Goal: Complete application form

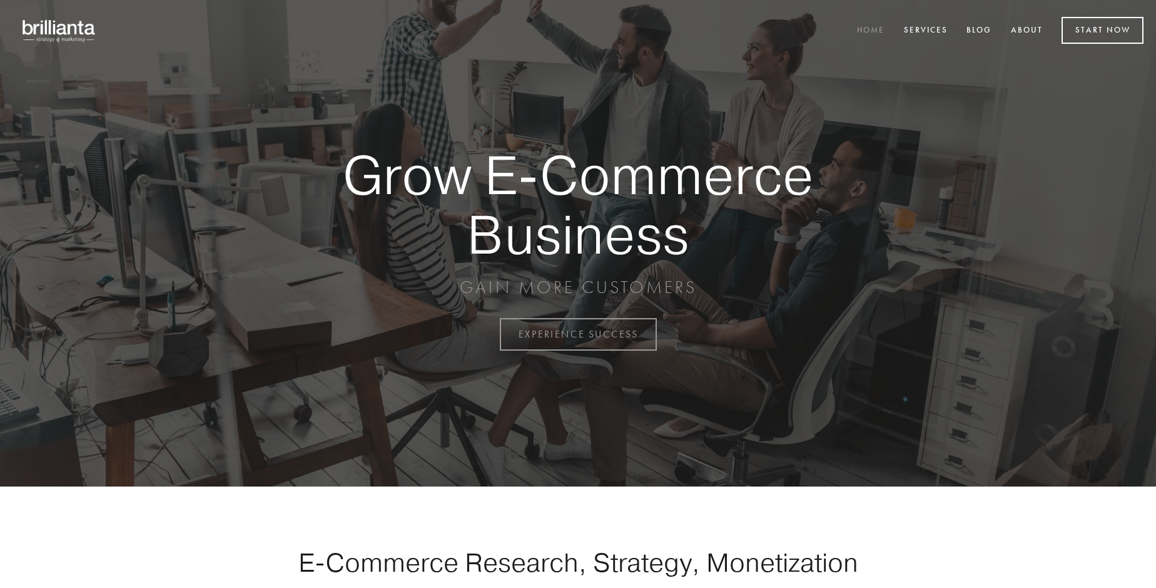
scroll to position [3280, 0]
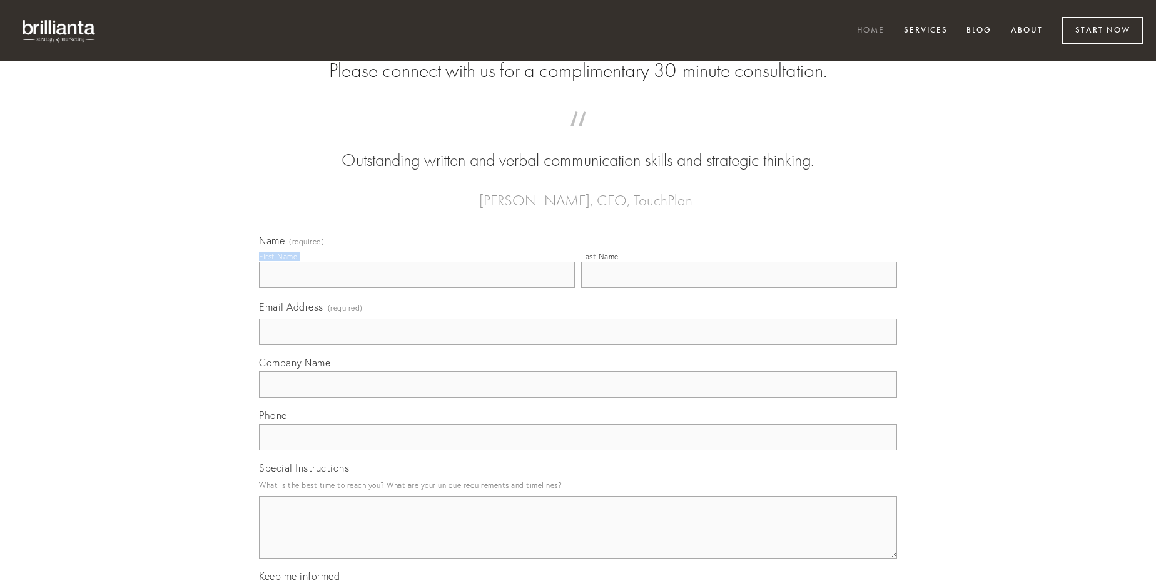
type input "[PERSON_NAME]"
click at [739, 288] on input "Last Name" at bounding box center [739, 275] width 316 height 26
type input "[PERSON_NAME]"
click at [578, 345] on input "Email Address (required)" at bounding box center [578, 332] width 638 height 26
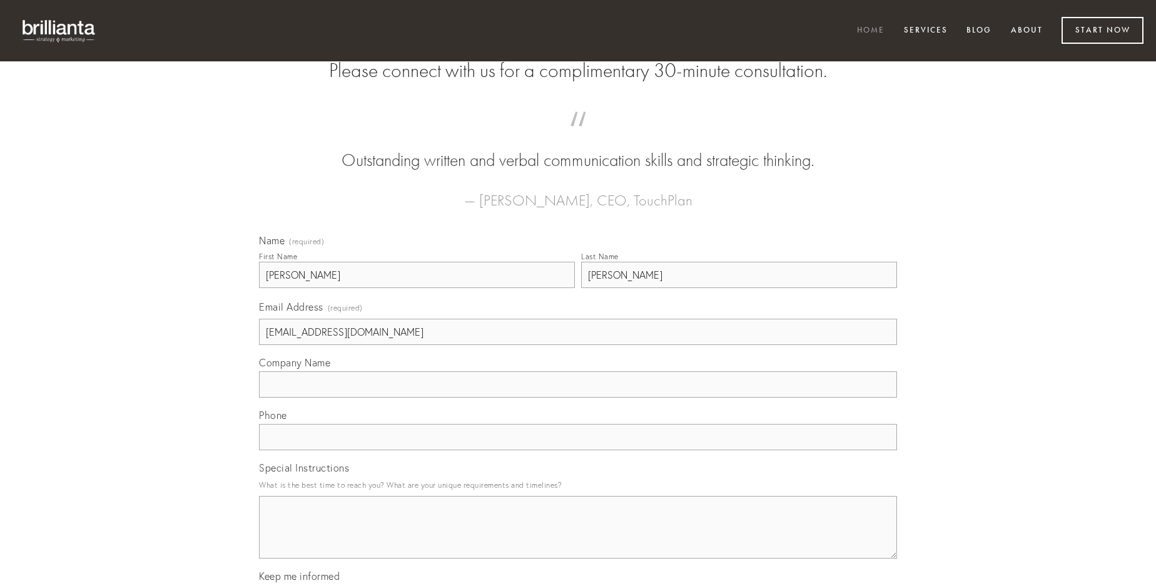
type input "[EMAIL_ADDRESS][DOMAIN_NAME]"
click at [578, 397] on input "Company Name" at bounding box center [578, 384] width 638 height 26
type input "temeritas"
click at [578, 450] on input "text" at bounding box center [578, 437] width 638 height 26
click at [578, 538] on textarea "Special Instructions" at bounding box center [578, 527] width 638 height 63
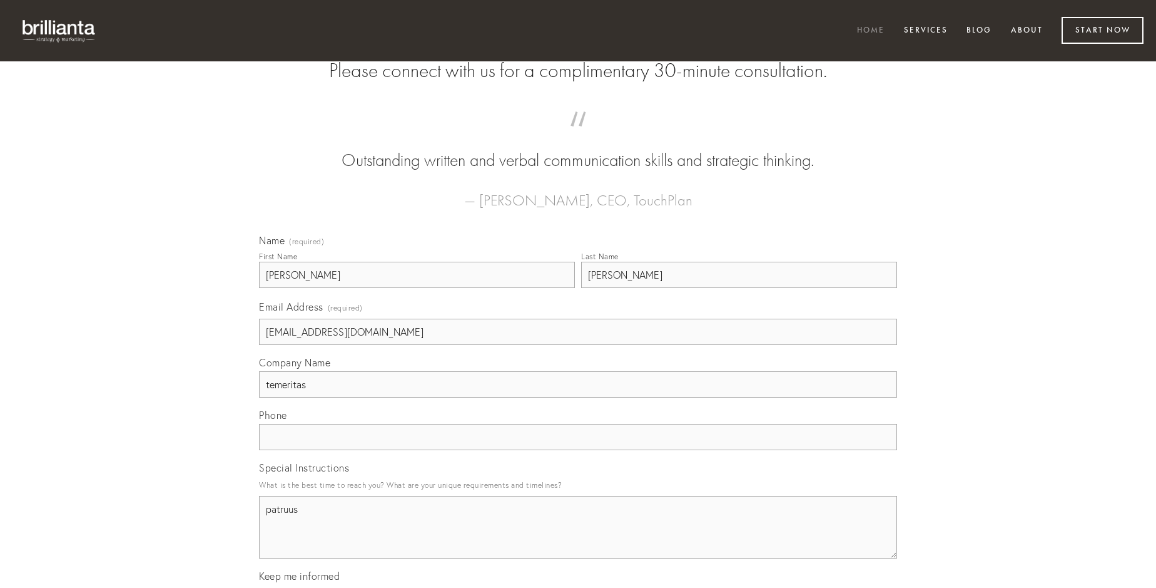
type textarea "patruus"
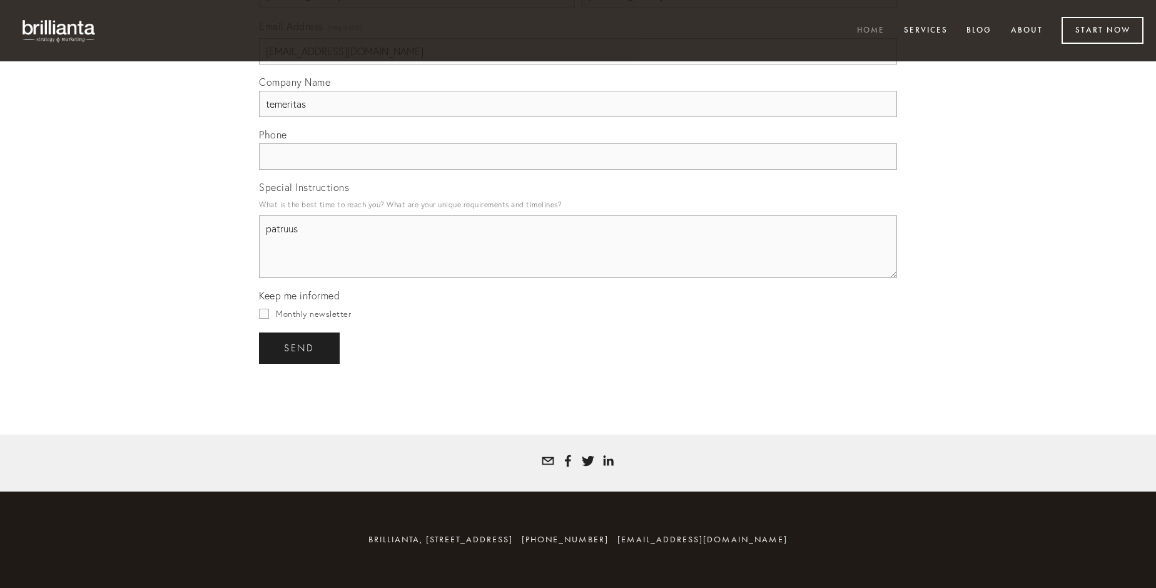
click at [300, 347] on span "send" at bounding box center [299, 347] width 31 height 11
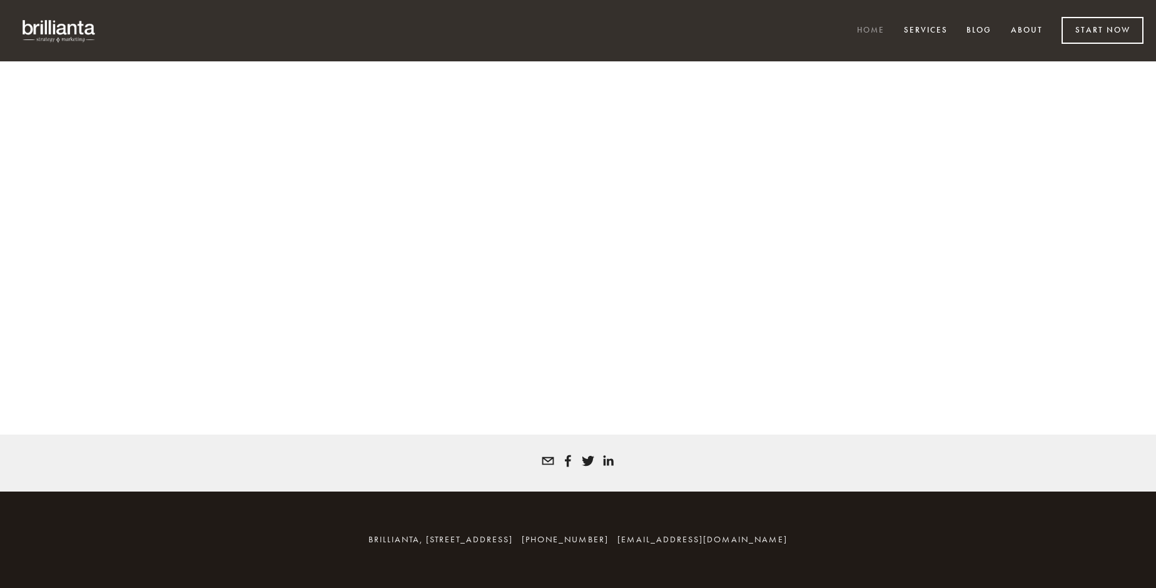
scroll to position [3263, 0]
